Goal: Task Accomplishment & Management: Manage account settings

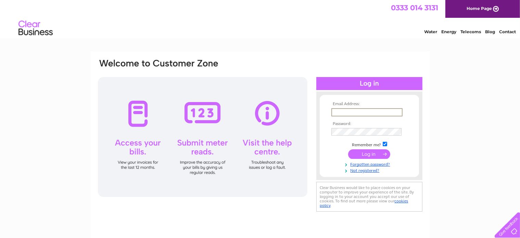
click at [340, 113] on input "text" at bounding box center [366, 112] width 71 height 8
type input "beancoffeeshop555@gmail.com"
click at [369, 153] on input "submit" at bounding box center [369, 154] width 42 height 10
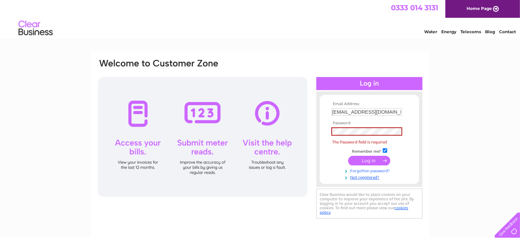
click at [372, 171] on link "Forgotten password?" at bounding box center [370, 170] width 78 height 7
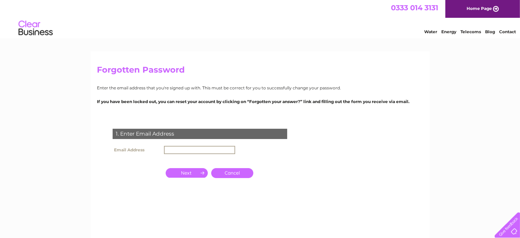
click at [182, 149] on input "text" at bounding box center [199, 150] width 71 height 8
type input "beancoffeeshop555@gmail.com"
click at [182, 173] on input "button" at bounding box center [187, 172] width 42 height 10
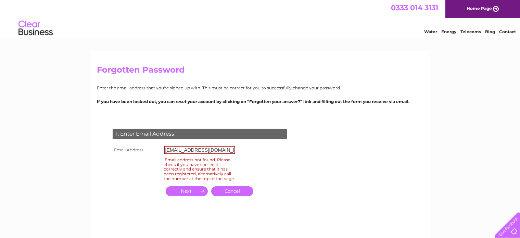
click at [233, 194] on link "Cancel" at bounding box center [232, 191] width 42 height 10
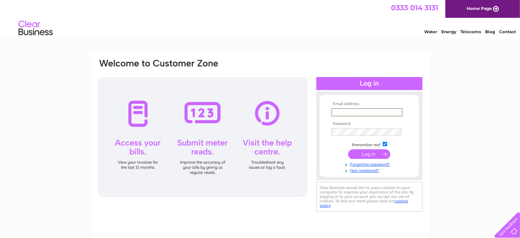
click at [348, 111] on input "text" at bounding box center [366, 112] width 71 height 8
type input "[EMAIL_ADDRESS][DOMAIN_NAME]"
click at [362, 164] on link "Forgotten password?" at bounding box center [370, 163] width 78 height 7
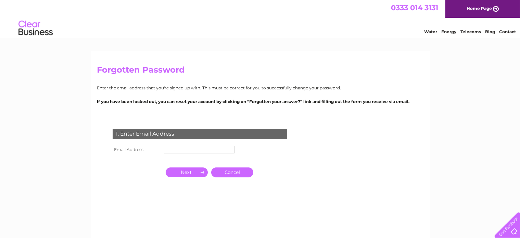
click at [178, 150] on input "text" at bounding box center [199, 150] width 70 height 8
type input "jbennison810@btinternet.com"
drag, startPoint x: 186, startPoint y: 176, endPoint x: 192, endPoint y: 173, distance: 6.0
click at [188, 175] on input "button" at bounding box center [187, 172] width 42 height 10
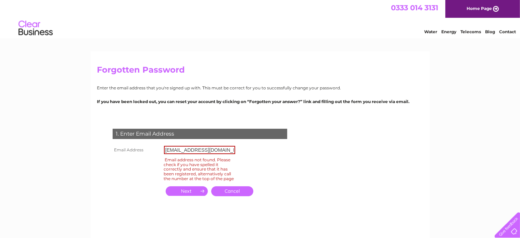
click at [236, 196] on link "Cancel" at bounding box center [232, 191] width 42 height 10
